Goal: Register for event/course

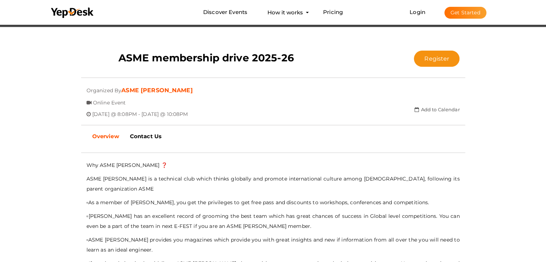
scroll to position [110, 0]
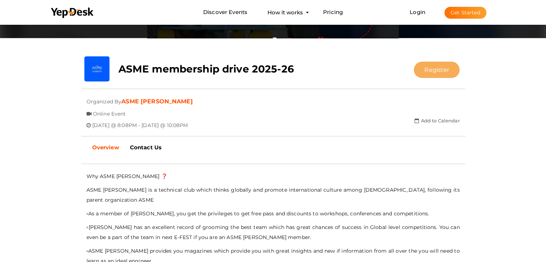
click at [448, 74] on button "Register" at bounding box center [437, 70] width 46 height 16
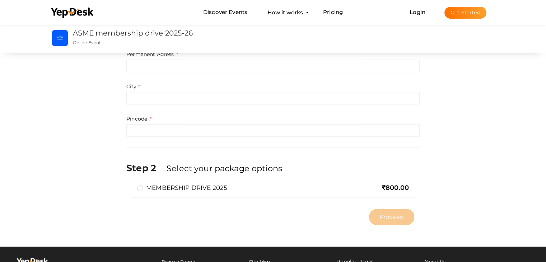
scroll to position [359, 0]
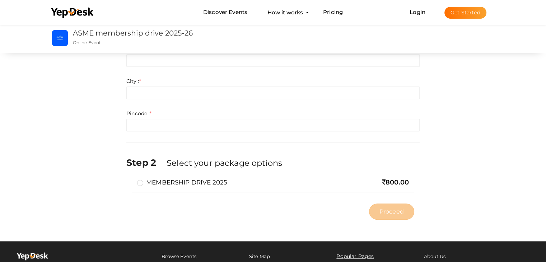
click at [140, 184] on label "MEMBERSHIP DRIVE 2025" at bounding box center [182, 182] width 90 height 9
click at [130, 180] on input "MEMBERSHIP DRIVE 2025" at bounding box center [130, 180] width 0 height 0
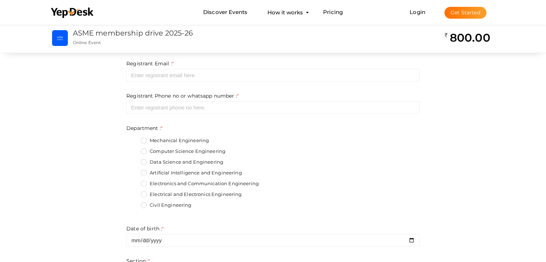
scroll to position [0, 0]
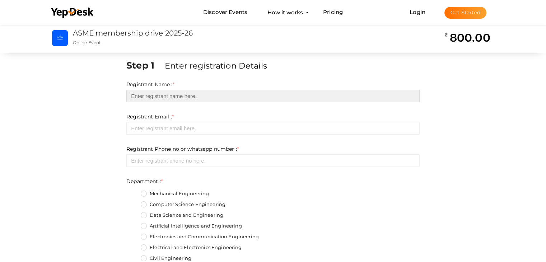
click at [163, 100] on input "text" at bounding box center [272, 96] width 293 height 13
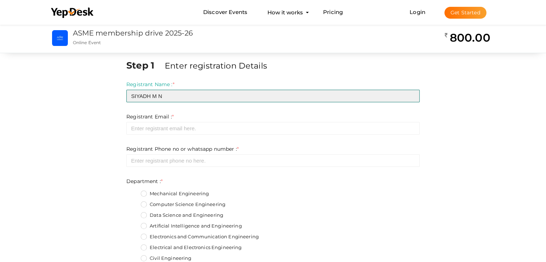
type input "SIYADH M N"
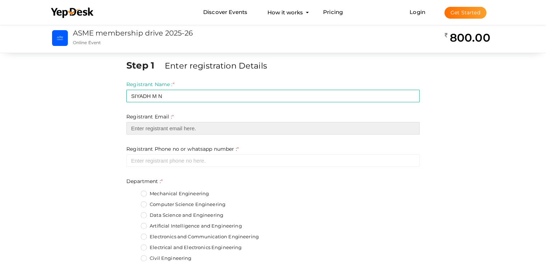
click at [181, 129] on input "email" at bounding box center [272, 128] width 293 height 13
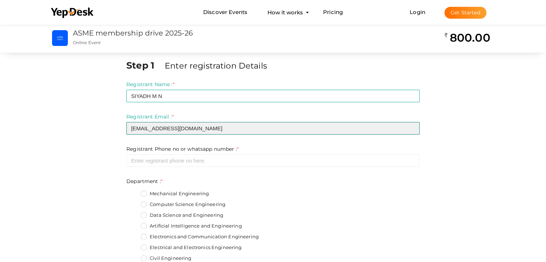
type input "[EMAIL_ADDRESS][DOMAIN_NAME]"
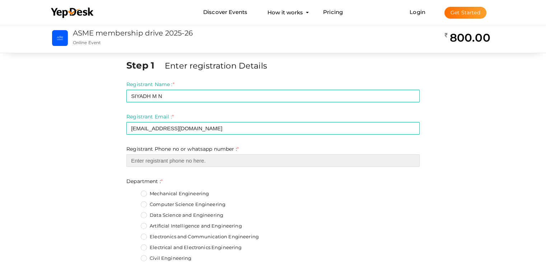
click at [210, 163] on input "number" at bounding box center [272, 160] width 293 height 13
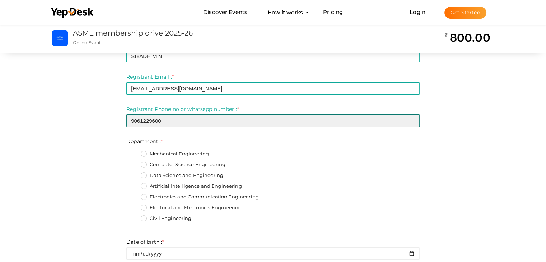
scroll to position [42, 0]
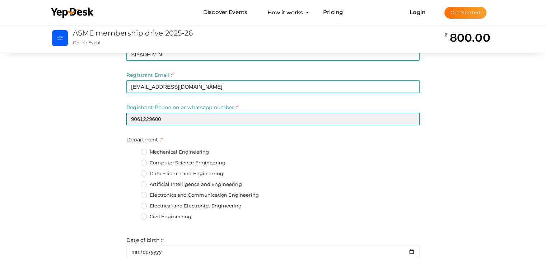
type input "9061229600"
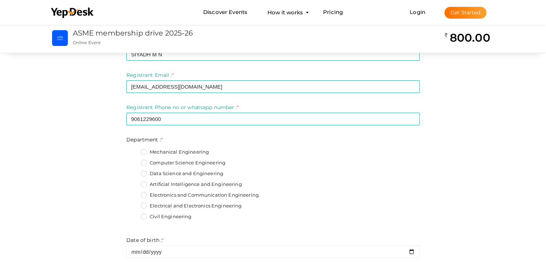
click at [144, 203] on label "Electrical and Electronics Engineering" at bounding box center [191, 206] width 101 height 7
click at [134, 204] on input "Electrical and Electronics Engineering" at bounding box center [134, 204] width 0 height 0
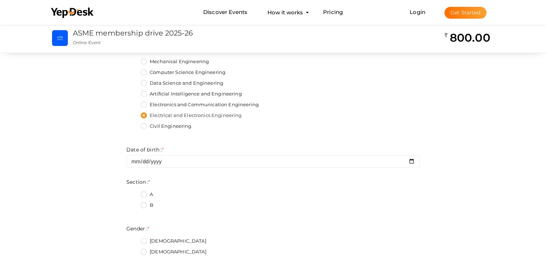
scroll to position [135, 0]
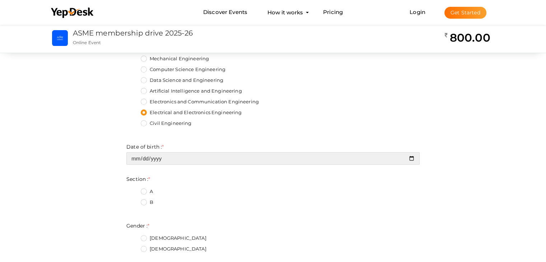
click at [237, 162] on input "date" at bounding box center [272, 158] width 293 height 13
type input "[DATE]"
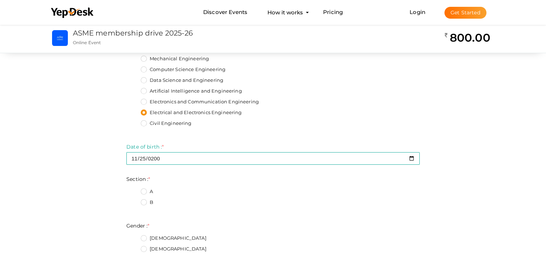
click at [145, 190] on label "A" at bounding box center [147, 191] width 12 height 7
click at [134, 190] on input "A" at bounding box center [134, 190] width 0 height 0
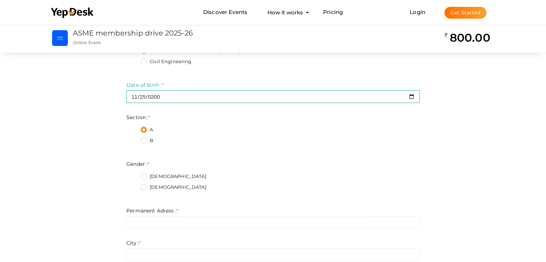
click at [144, 176] on label "[DEMOGRAPHIC_DATA]" at bounding box center [174, 176] width 66 height 7
click at [134, 175] on input "[DEMOGRAPHIC_DATA]" at bounding box center [134, 175] width 0 height 0
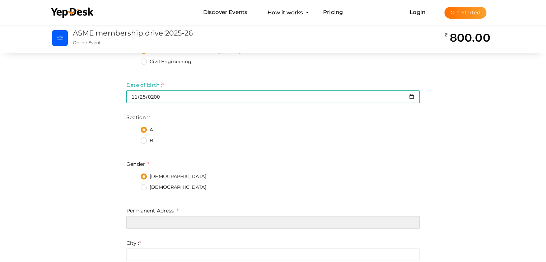
click at [152, 219] on input "text" at bounding box center [272, 222] width 293 height 13
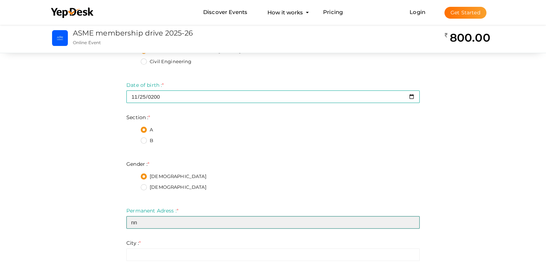
type input "nn"
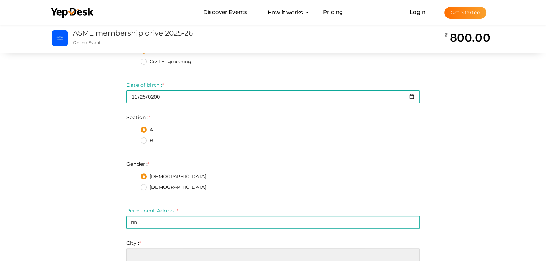
click at [158, 257] on input "text" at bounding box center [272, 255] width 293 height 13
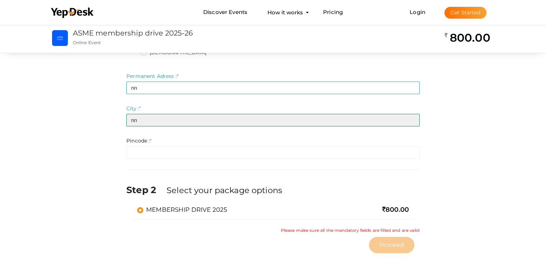
scroll to position [333, 0]
type input "nn"
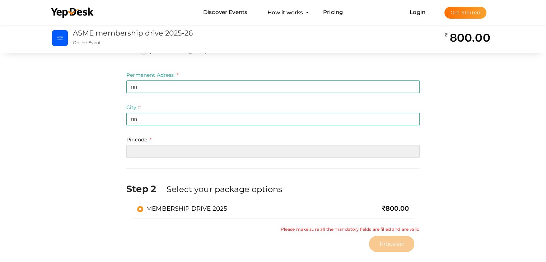
click at [148, 149] on input "number" at bounding box center [272, 151] width 293 height 13
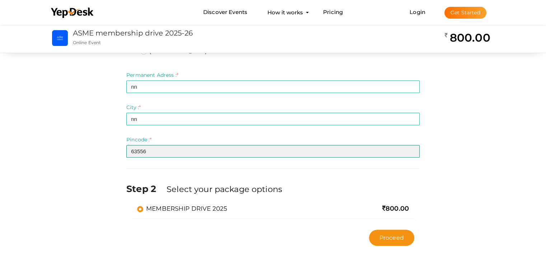
click at [134, 149] on input "63556" at bounding box center [272, 151] width 293 height 13
type input "683556"
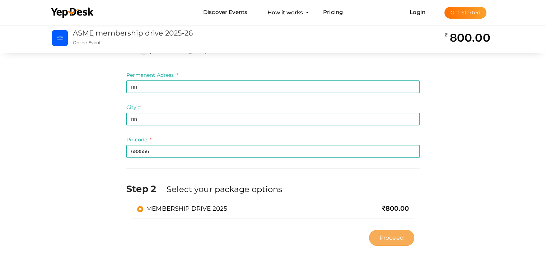
click at [398, 234] on span "Proceed" at bounding box center [392, 238] width 24 height 8
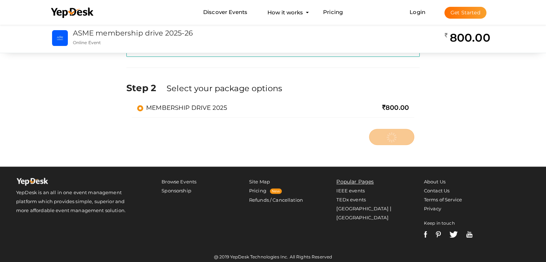
scroll to position [440, 0]
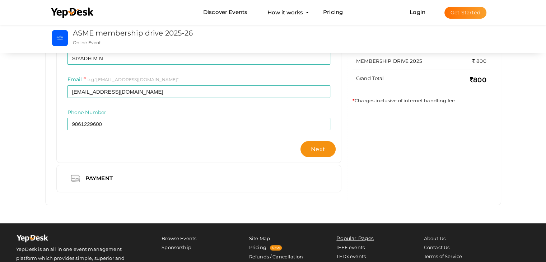
scroll to position [104, 0]
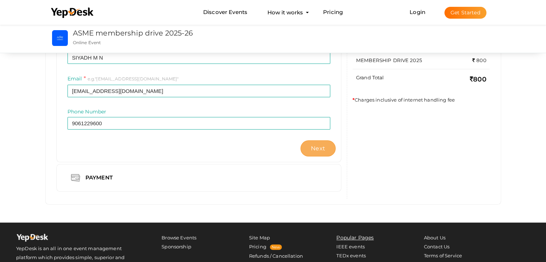
click at [320, 151] on span "Next" at bounding box center [318, 148] width 14 height 7
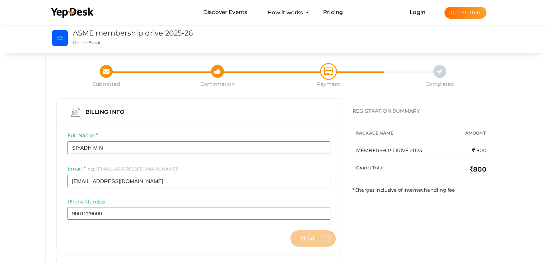
scroll to position [0, 0]
